Goal: Book appointment/travel/reservation

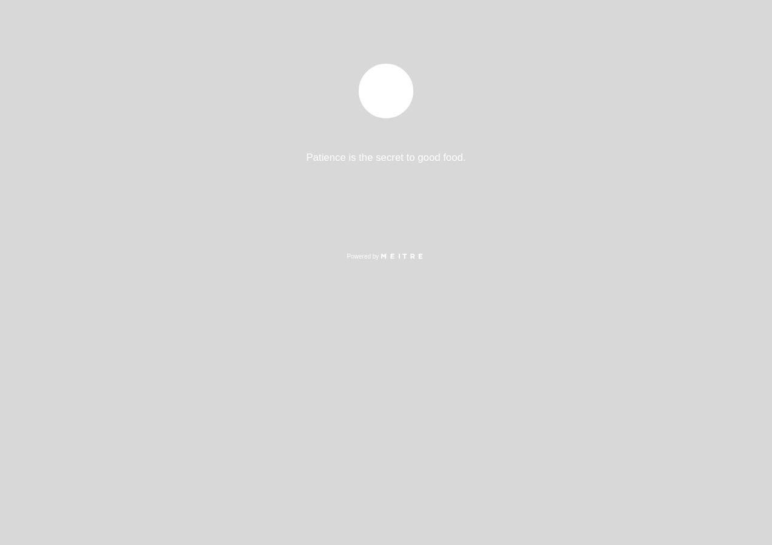
select select "es"
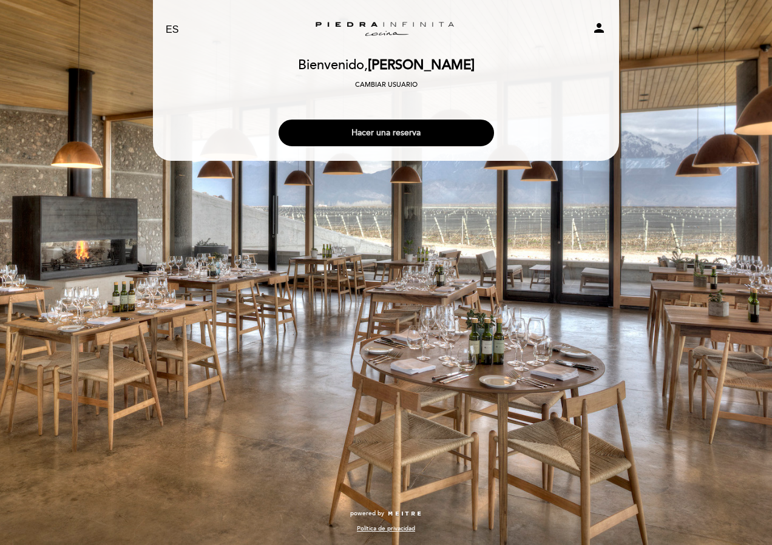
click at [389, 133] on button "Hacer una reserva" at bounding box center [385, 133] width 215 height 27
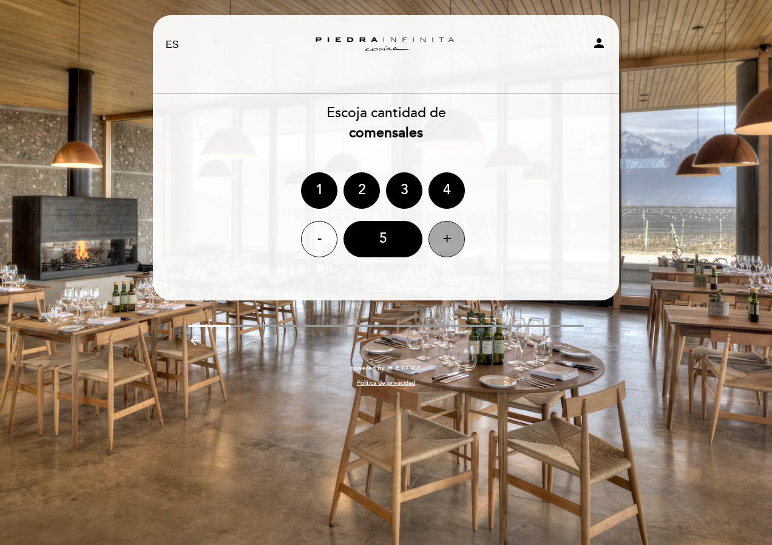
click at [448, 240] on div "+" at bounding box center [446, 239] width 36 height 36
click at [599, 46] on icon "person" at bounding box center [599, 43] width 15 height 15
select select "es"
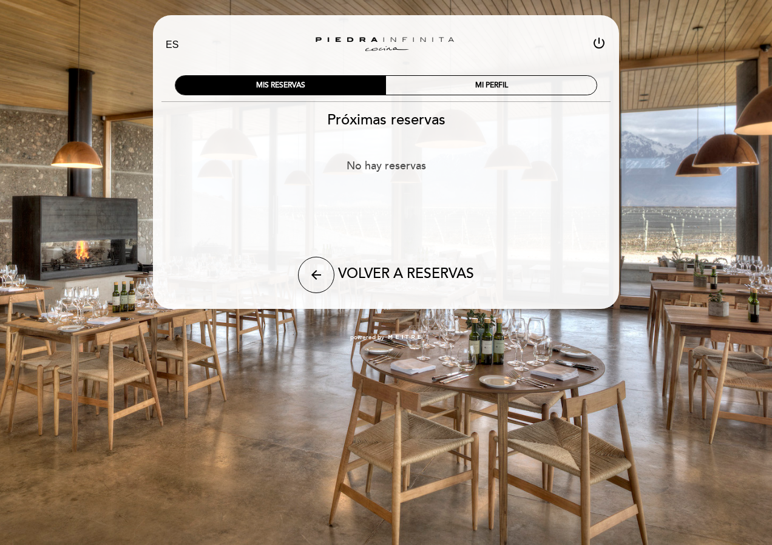
click at [599, 42] on icon "power_settings_new" at bounding box center [599, 43] width 15 height 15
select select "es"
